Goal: Information Seeking & Learning: Find specific fact

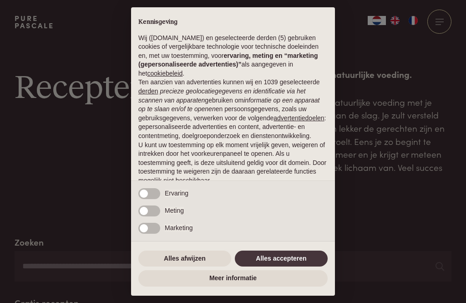
click at [284, 260] on button "Alles accepteren" at bounding box center [281, 258] width 93 height 16
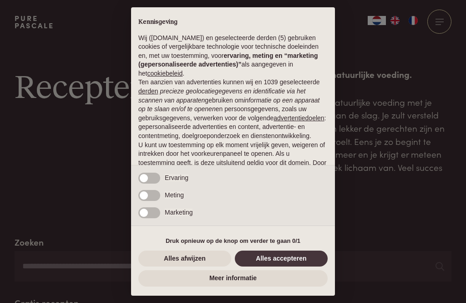
scroll to position [57, 0]
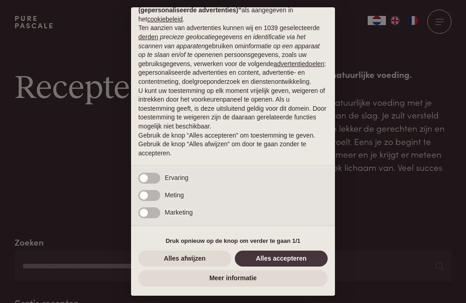
click at [285, 255] on button "Alles accepteren" at bounding box center [281, 258] width 93 height 16
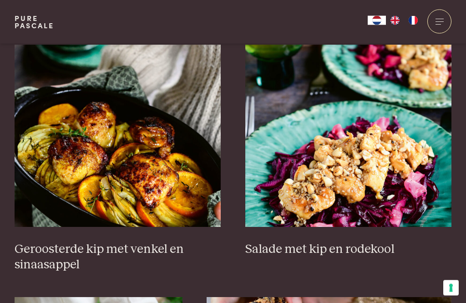
scroll to position [1032, 0]
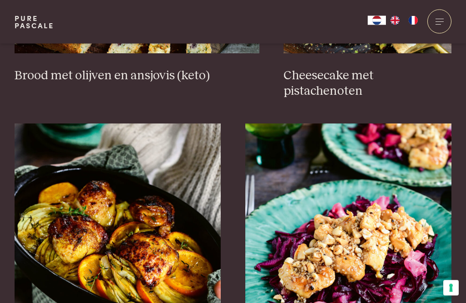
click at [441, 20] on div at bounding box center [439, 22] width 24 height 24
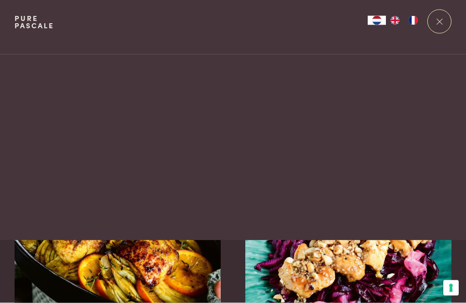
click at [440, 0] on html "Pure Pascale Collecties Kitchenware Tableware Bathroom Interior Inspiratie Alle…" at bounding box center [233, 0] width 466 height 0
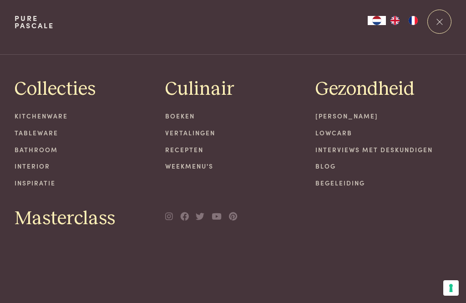
click at [199, 162] on link "Weekmenu's" at bounding box center [233, 166] width 136 height 10
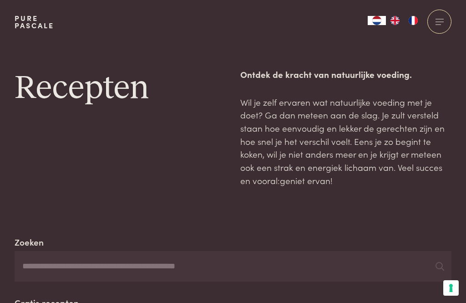
click at [61, 274] on input "Zoeken" at bounding box center [233, 266] width 437 height 31
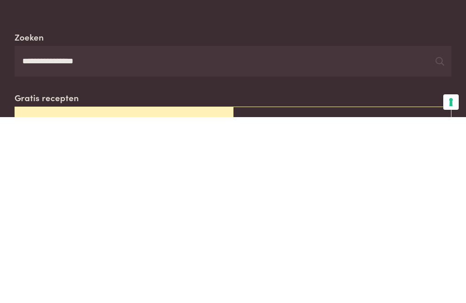
type input "**********"
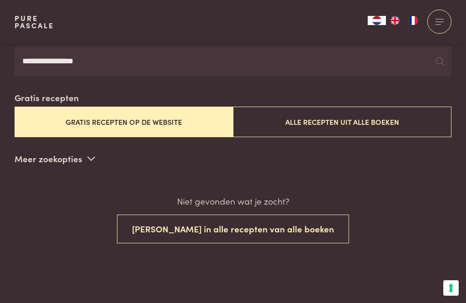
click at [139, 65] on input "**********" at bounding box center [233, 61] width 437 height 31
click at [185, 126] on button "Gratis recepten op de website" at bounding box center [124, 121] width 218 height 30
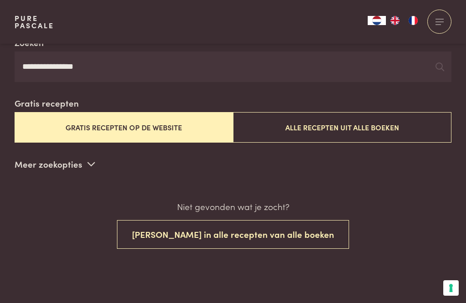
scroll to position [199, 0]
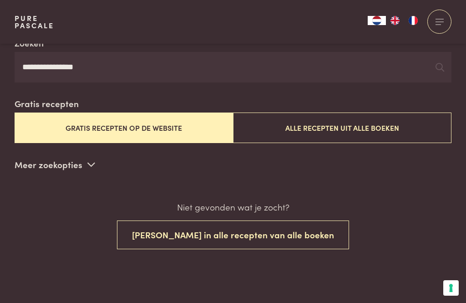
click at [268, 237] on button "[PERSON_NAME] in alle recepten van alle boeken" at bounding box center [233, 234] width 232 height 29
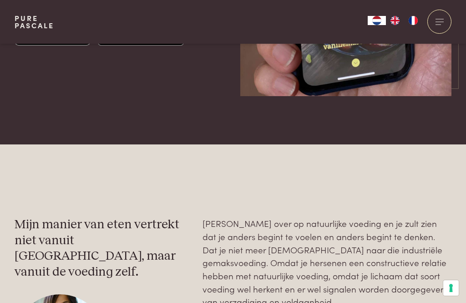
scroll to position [1071, 0]
